Goal: Complete application form

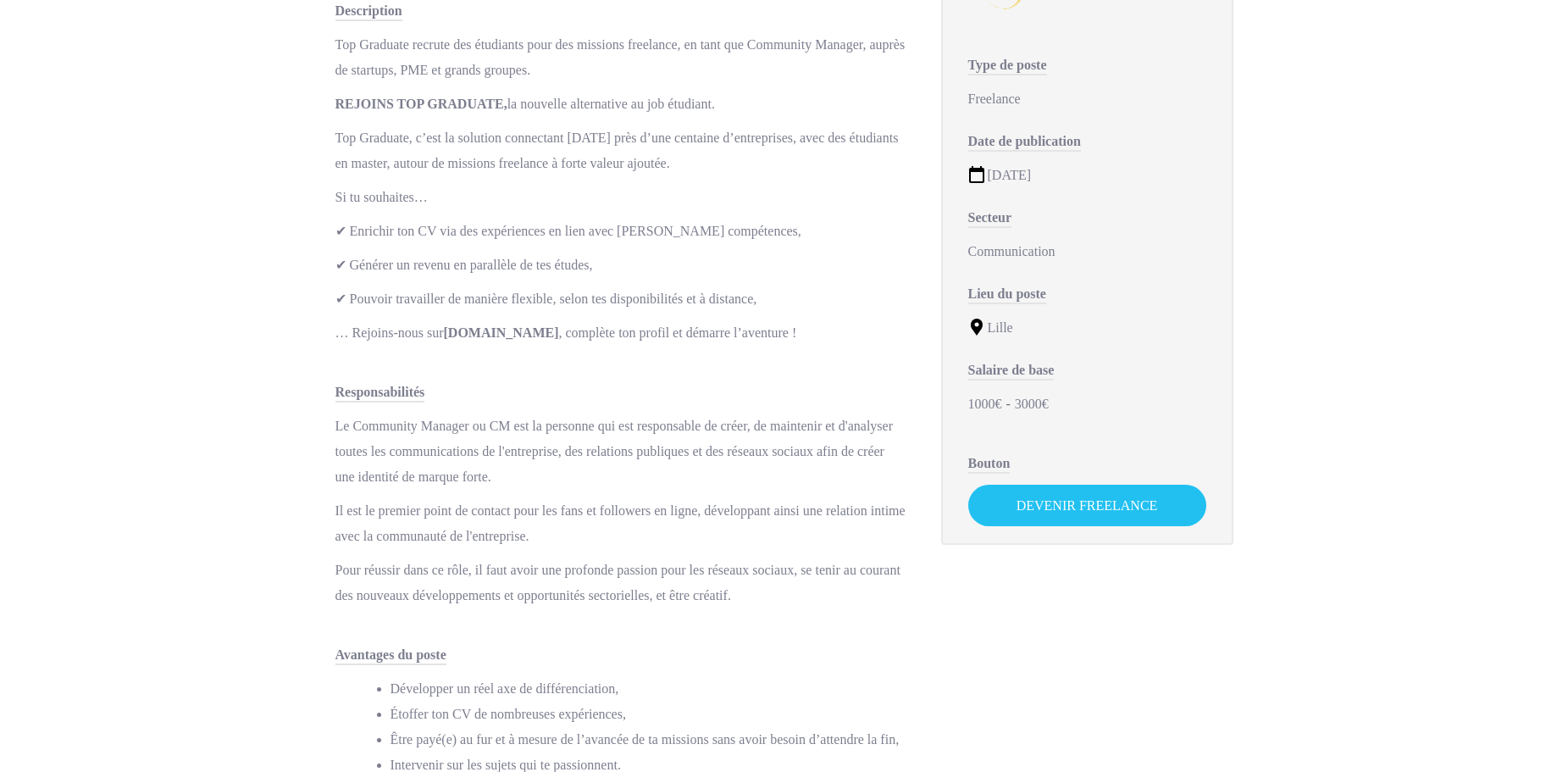
scroll to position [254, 0]
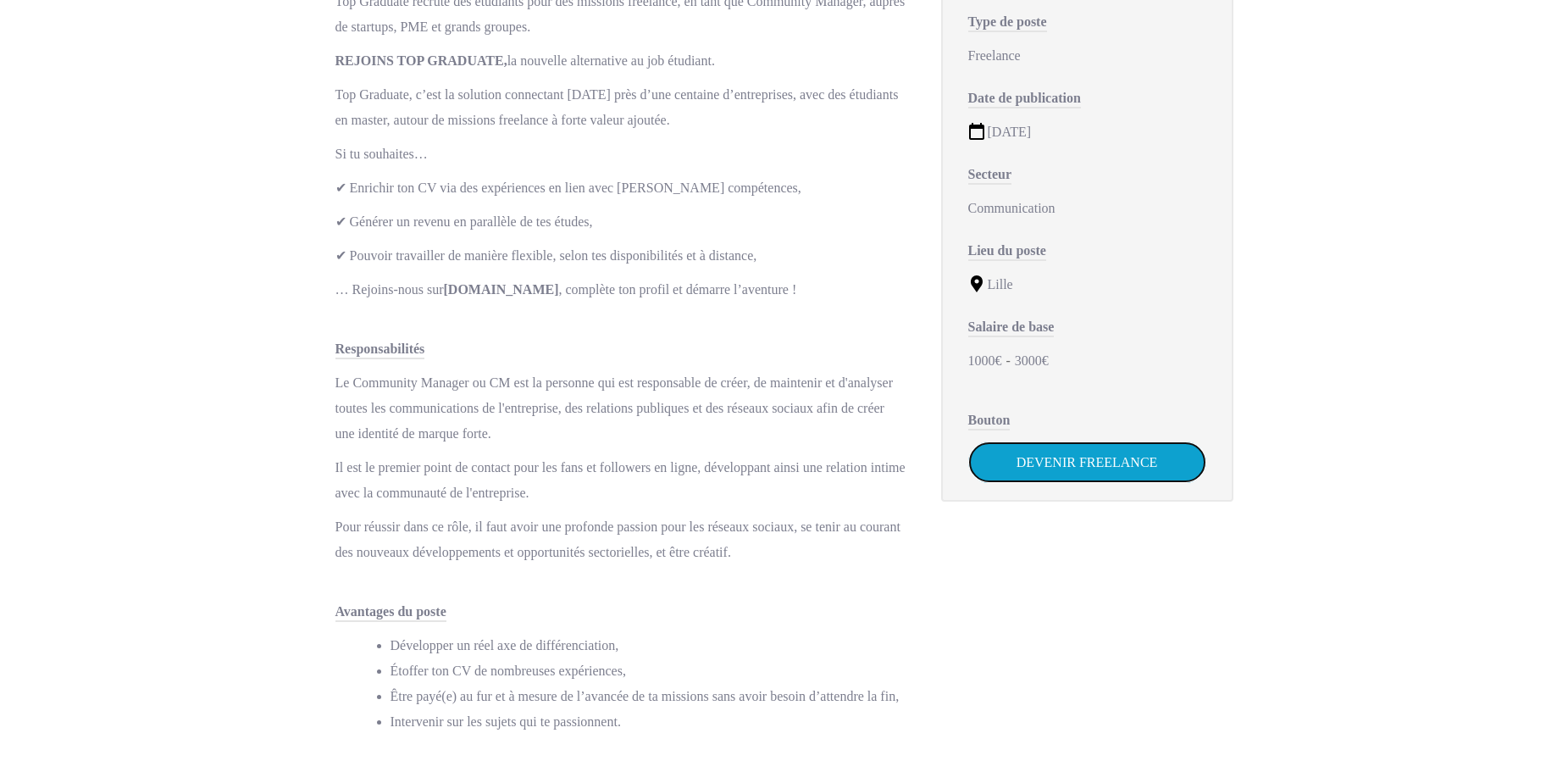
click at [1053, 446] on link "Devenir Freelance" at bounding box center [1087, 462] width 238 height 41
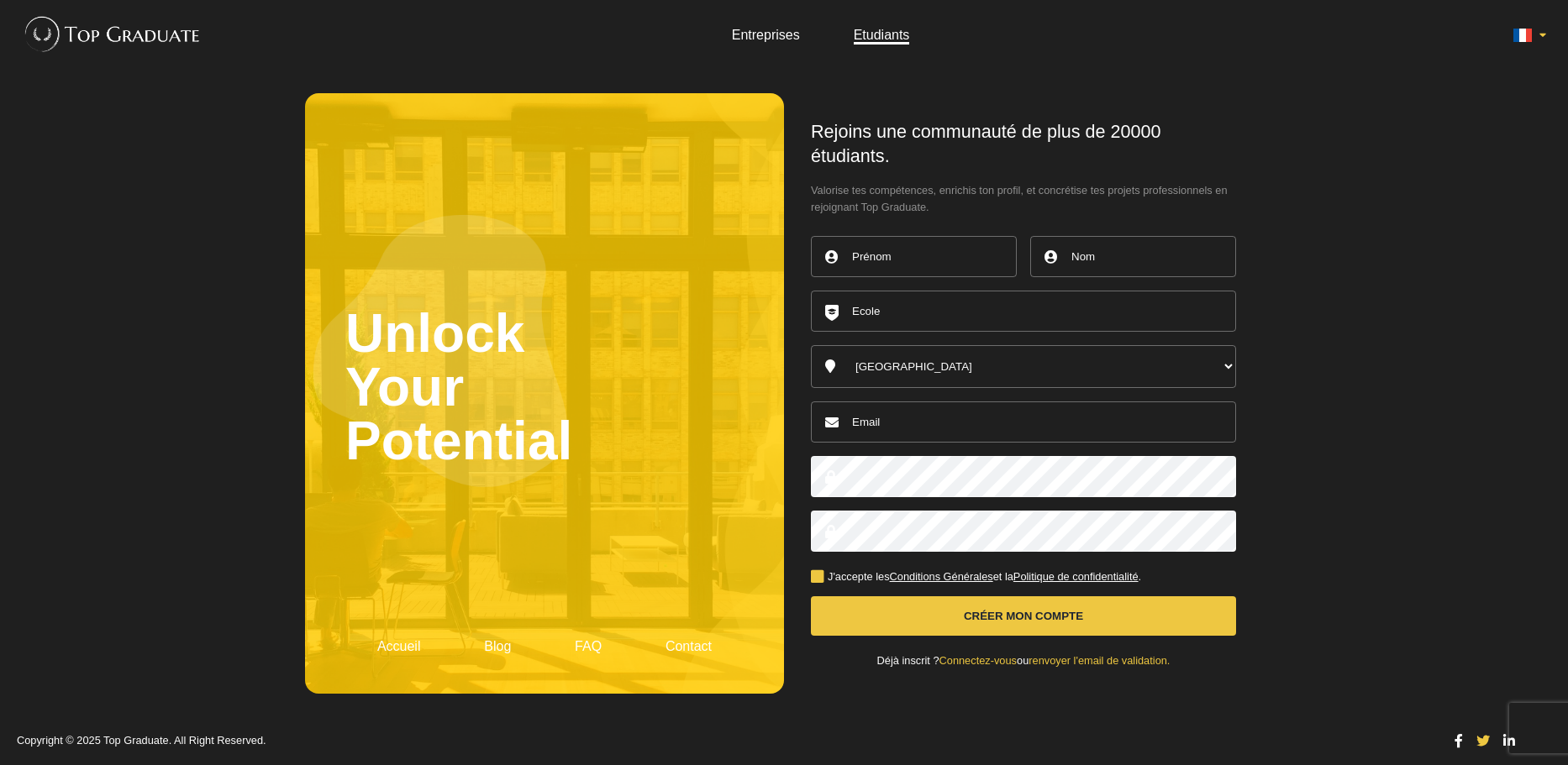
click at [958, 259] on input "text" at bounding box center [913, 256] width 206 height 41
type input "Clément"
type input "BEAREZ"
